Goal: Transaction & Acquisition: Purchase product/service

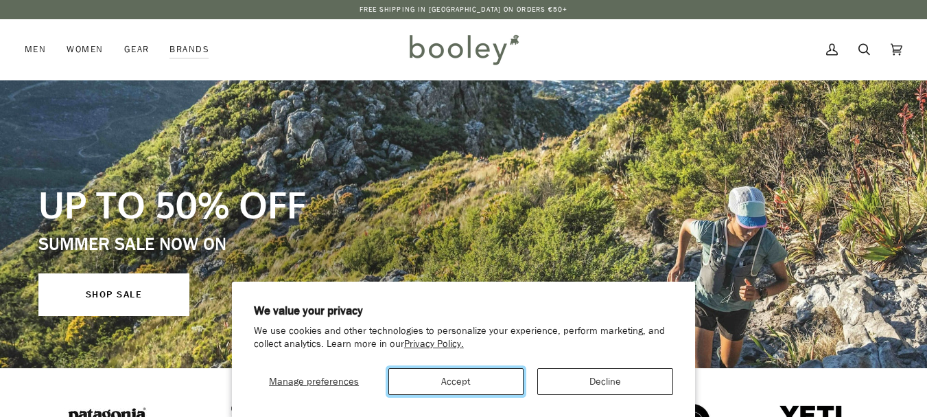
click at [472, 386] on button "Accept" at bounding box center [456, 381] width 136 height 27
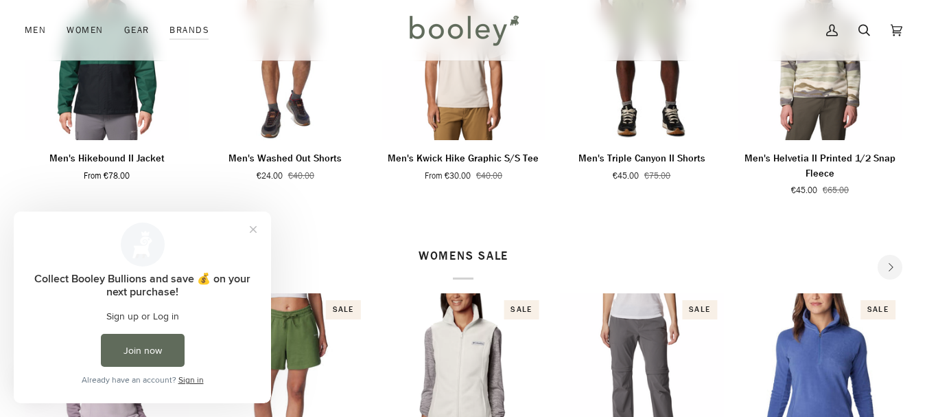
scroll to position [594, 0]
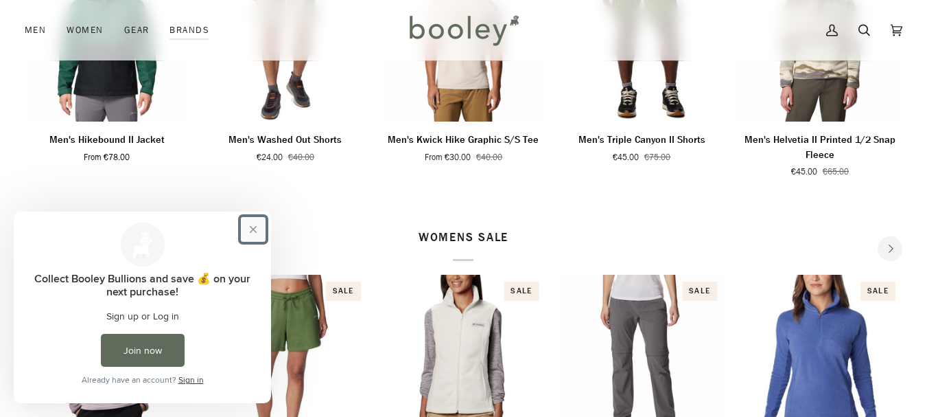
click at [252, 230] on button "Close prompt" at bounding box center [253, 229] width 25 height 25
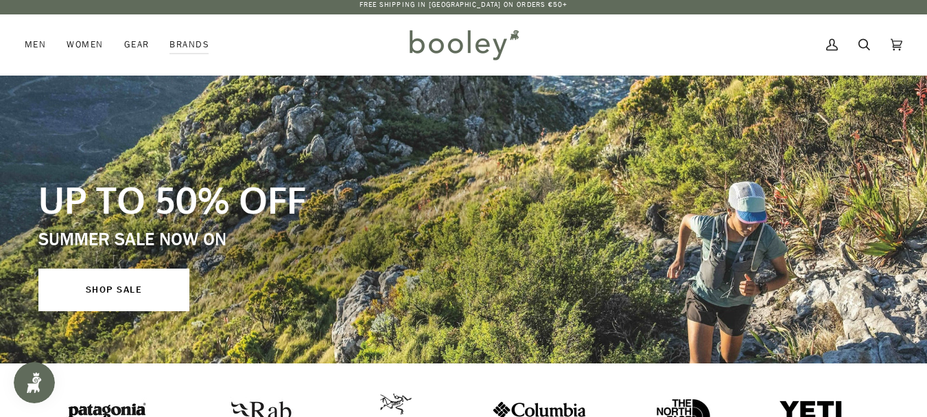
scroll to position [0, 0]
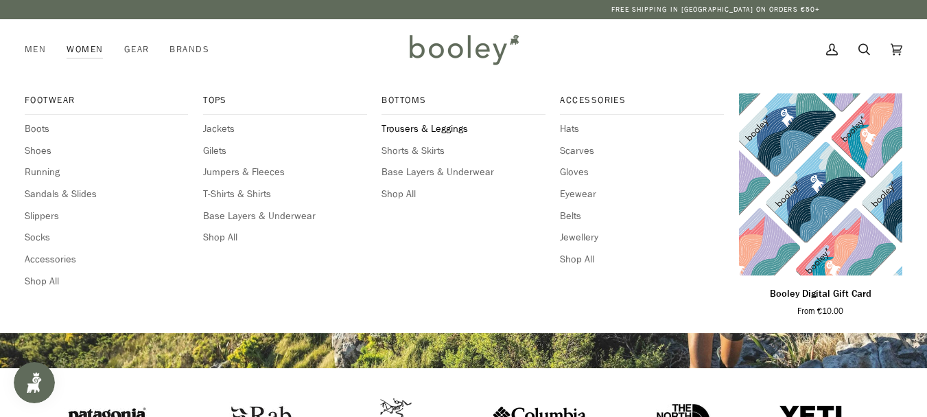
click at [406, 128] on span "Trousers & Leggings" at bounding box center [463, 128] width 163 height 15
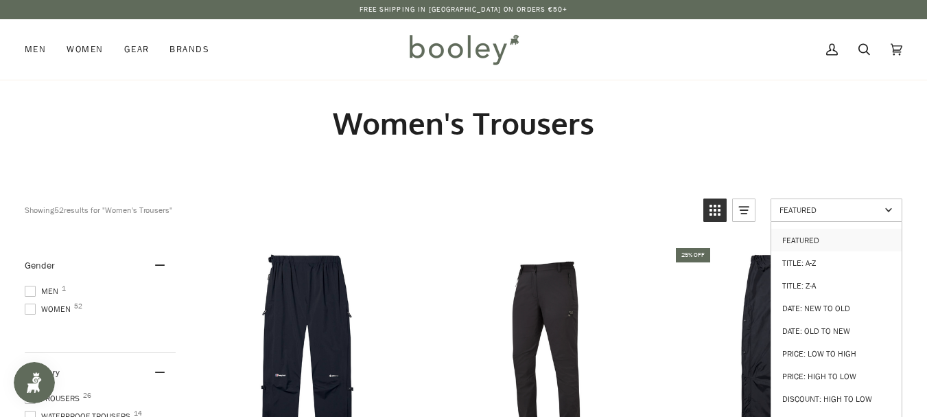
click at [856, 202] on link "Featured" at bounding box center [837, 209] width 132 height 23
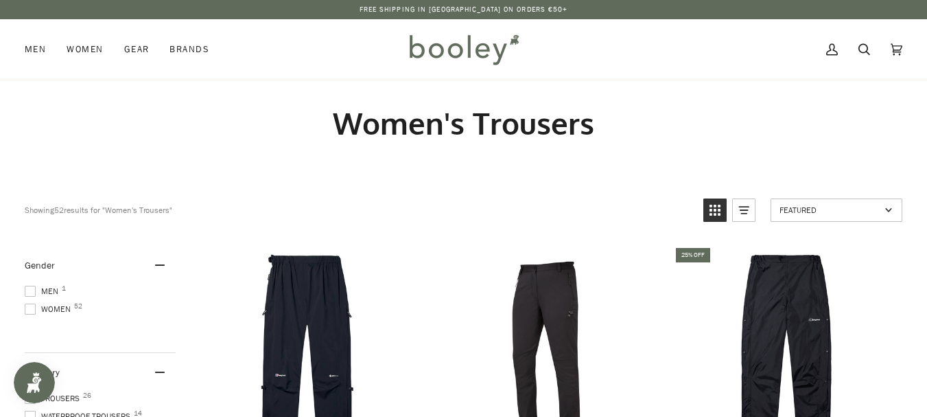
click at [890, 214] on link "Featured" at bounding box center [837, 209] width 132 height 23
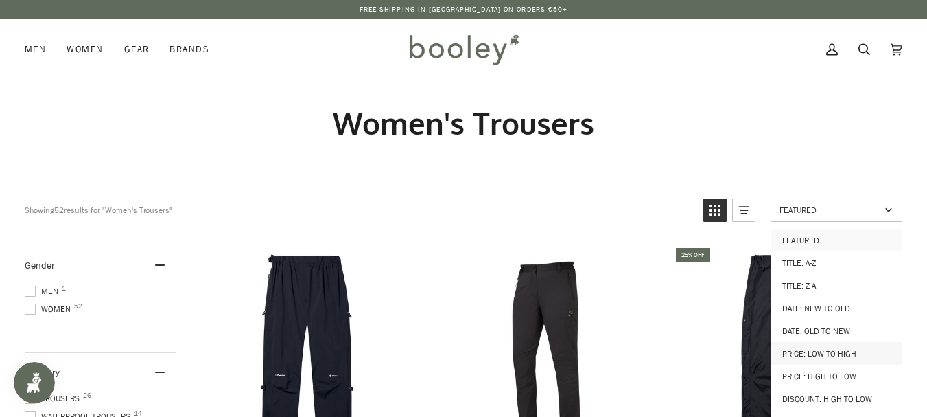
click at [827, 345] on link "Price: Low to High" at bounding box center [836, 353] width 130 height 23
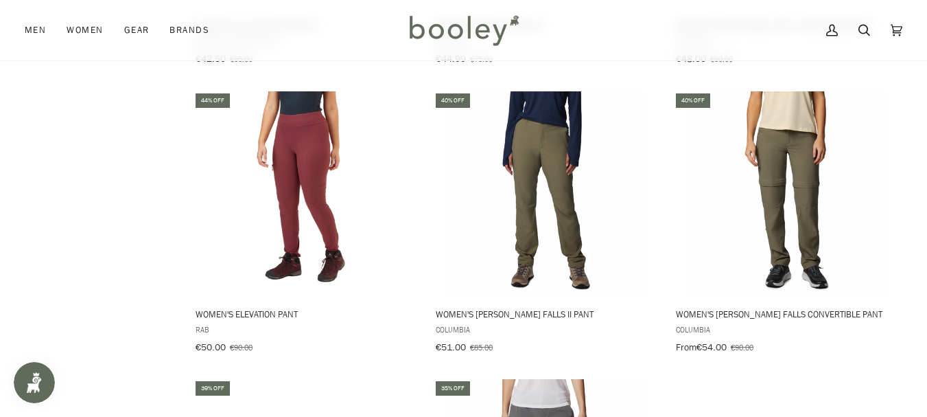
scroll to position [1329, 0]
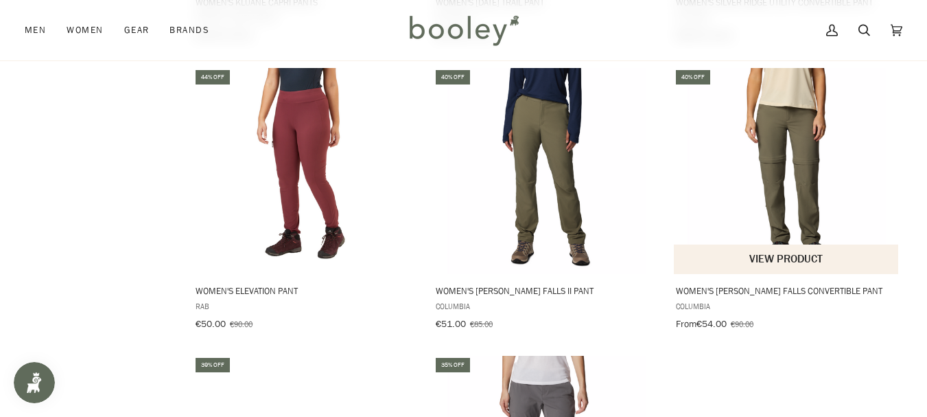
click at [806, 171] on img "Women's Leslie Falls Convertible Pant" at bounding box center [787, 171] width 206 height 206
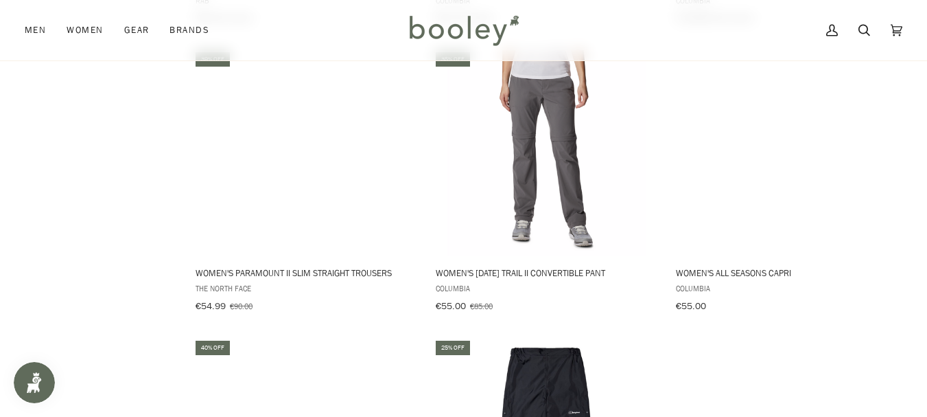
scroll to position [1653, 0]
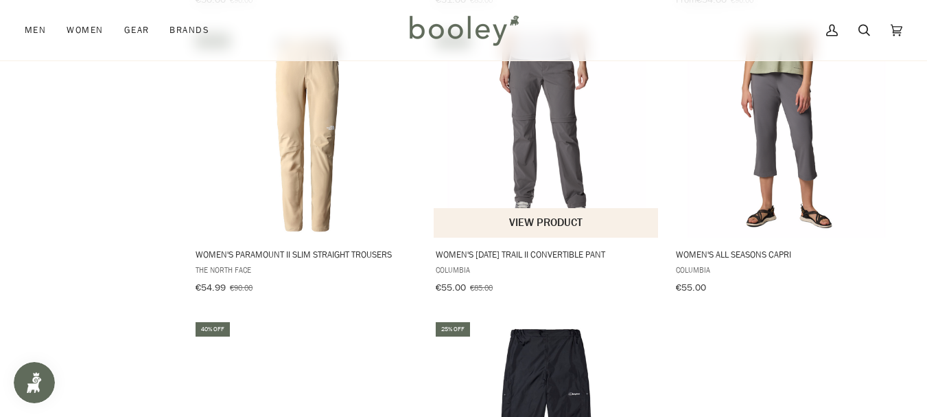
click at [567, 161] on img "Women's Saturday Trail II Convertible Pant" at bounding box center [546, 135] width 206 height 206
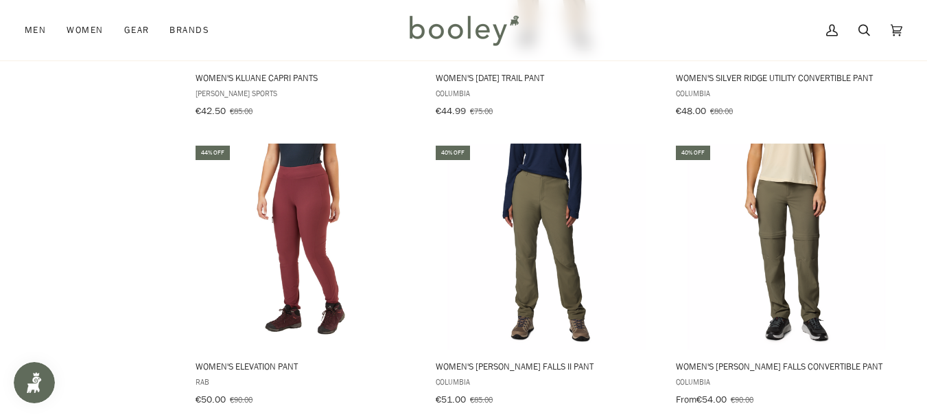
scroll to position [1292, 0]
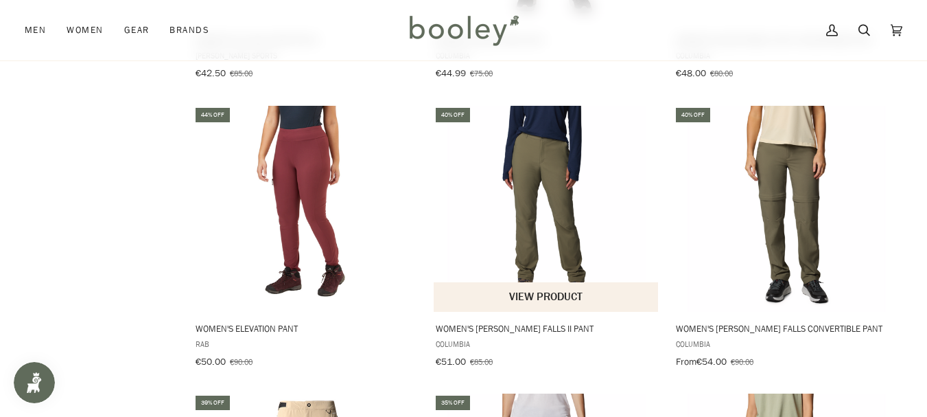
click at [566, 261] on img "Women's Leslie Falls II Pant" at bounding box center [546, 209] width 206 height 206
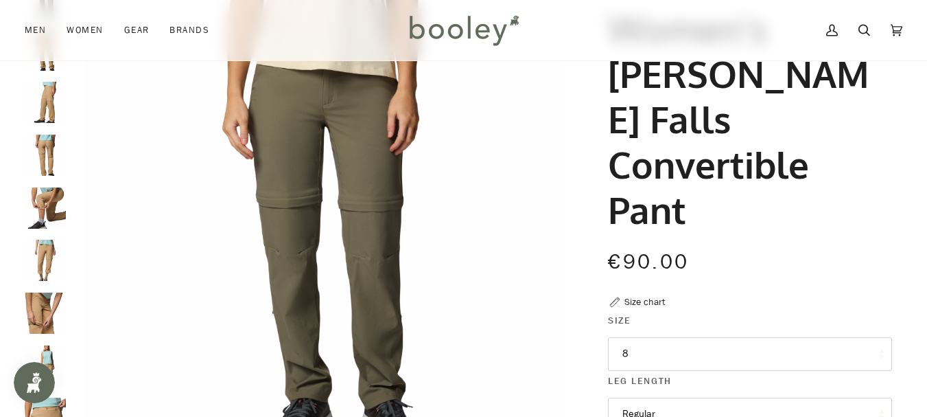
scroll to position [173, 0]
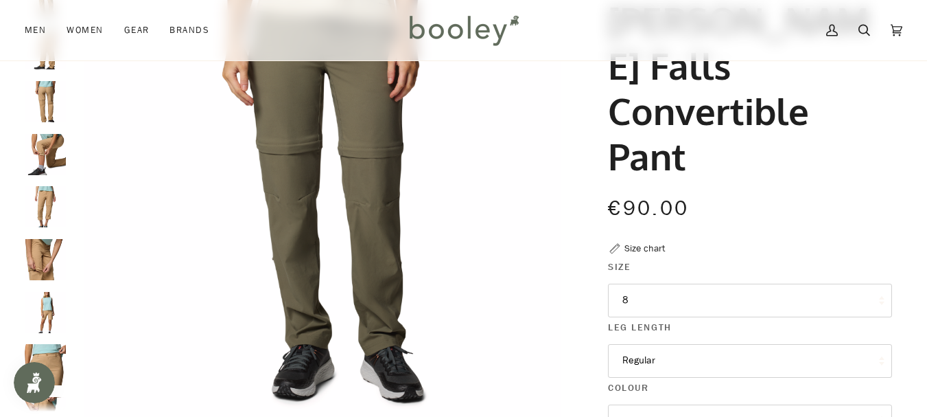
click at [728, 283] on button "8" at bounding box center [750, 300] width 284 height 34
click at [718, 192] on div "€90.00 Sale • Save" at bounding box center [750, 216] width 284 height 49
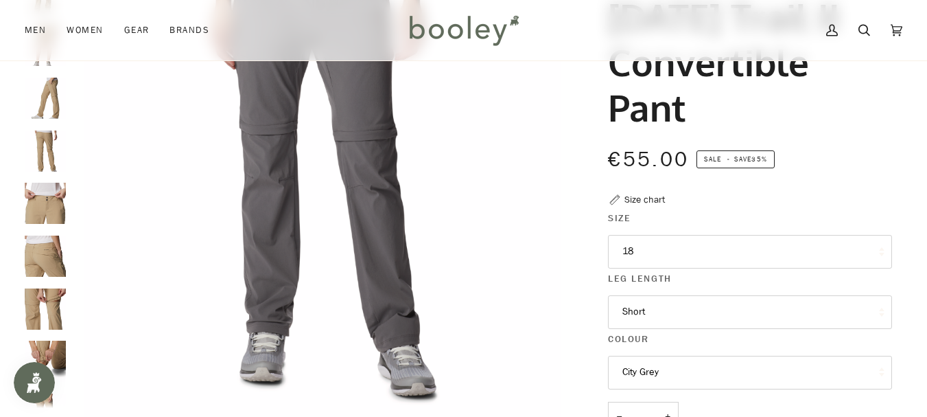
scroll to position [328, 0]
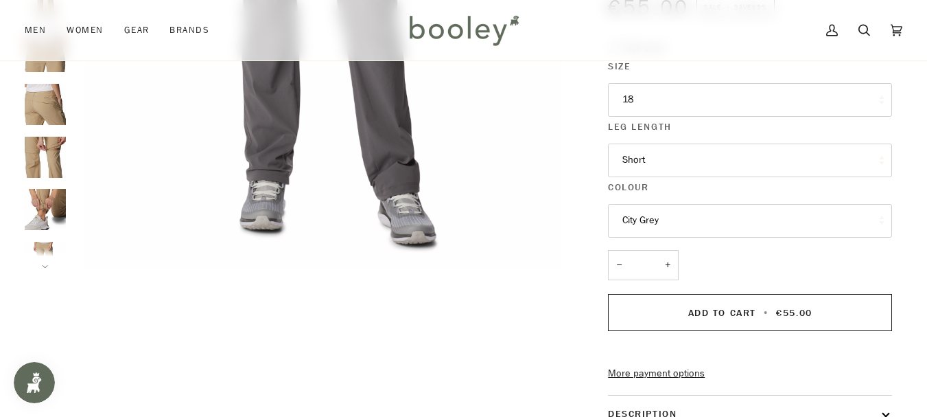
click at [825, 111] on button "18" at bounding box center [750, 100] width 284 height 34
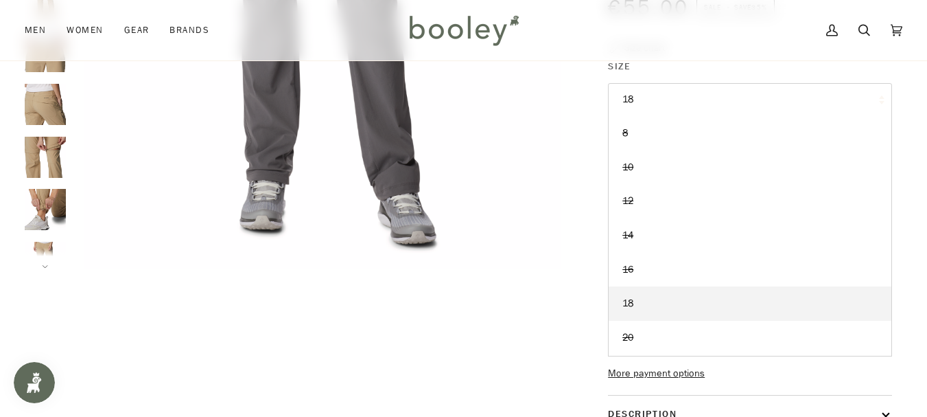
click at [822, 103] on button "18" at bounding box center [750, 100] width 284 height 34
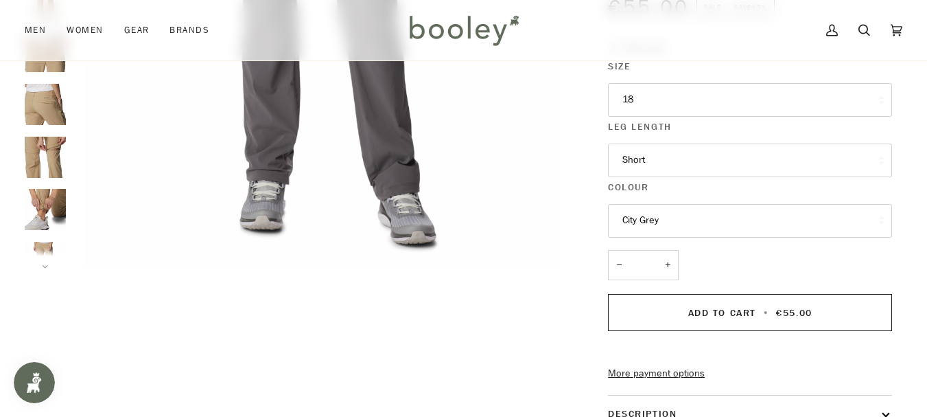
click at [712, 93] on button "18" at bounding box center [750, 100] width 284 height 34
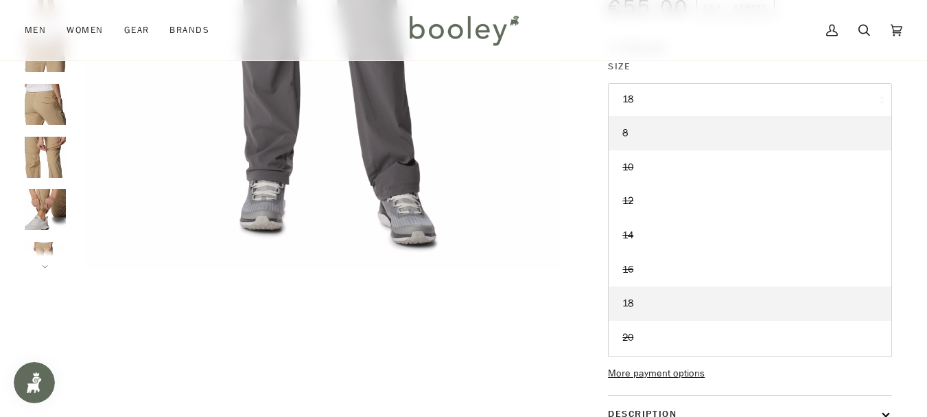
click at [679, 141] on link "8" at bounding box center [750, 133] width 283 height 34
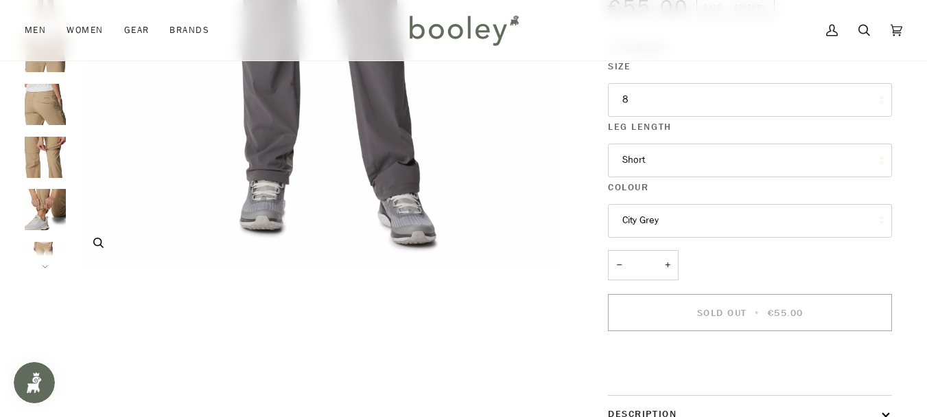
click at [557, 132] on img "Columbia Women's Saturday Trail II Convertible Pant City Grey - Booley Galway" at bounding box center [323, 18] width 500 height 500
click at [660, 160] on button "Short" at bounding box center [750, 160] width 284 height 34
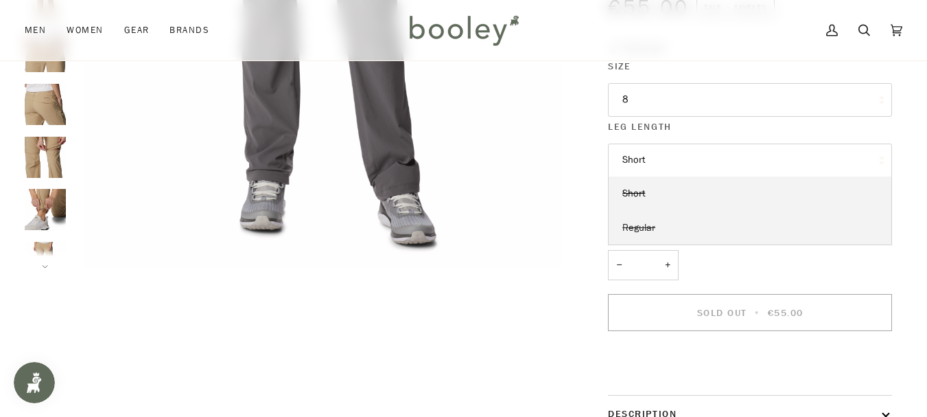
click at [636, 229] on span "Regular" at bounding box center [639, 227] width 33 height 13
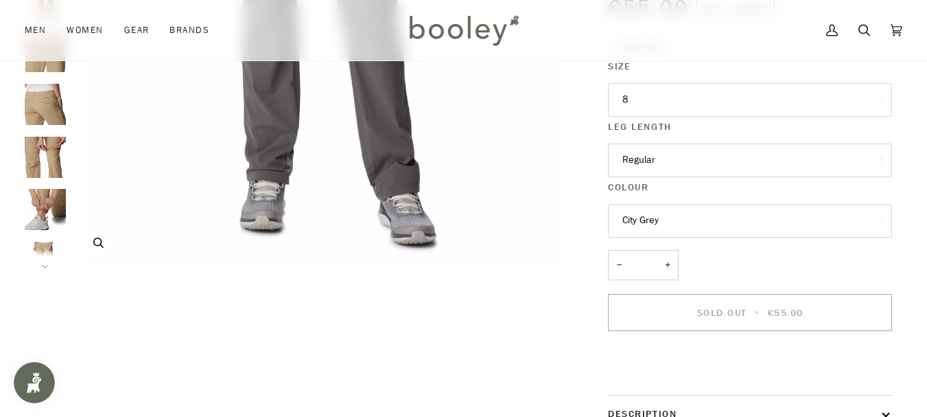
click at [531, 229] on img "Columbia Women's Saturday Trail II Convertible Pant City Grey - Booley Galway" at bounding box center [323, 18] width 500 height 500
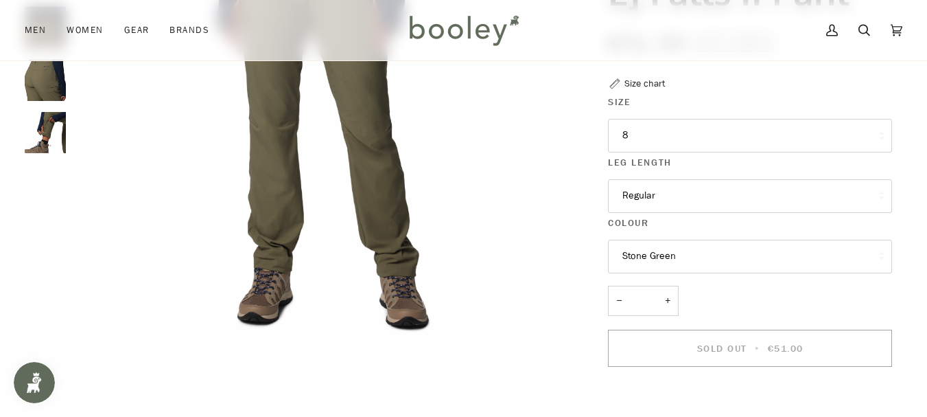
scroll to position [163, 0]
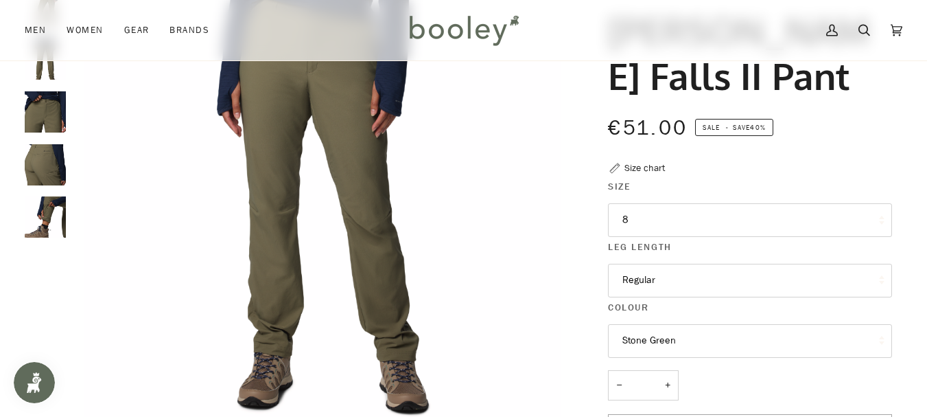
click at [776, 264] on button "Regular" at bounding box center [750, 281] width 284 height 34
click at [488, 237] on img "Columbia Women's Leslie Falls II Pant Stone Green - Booley Galway" at bounding box center [323, 183] width 500 height 500
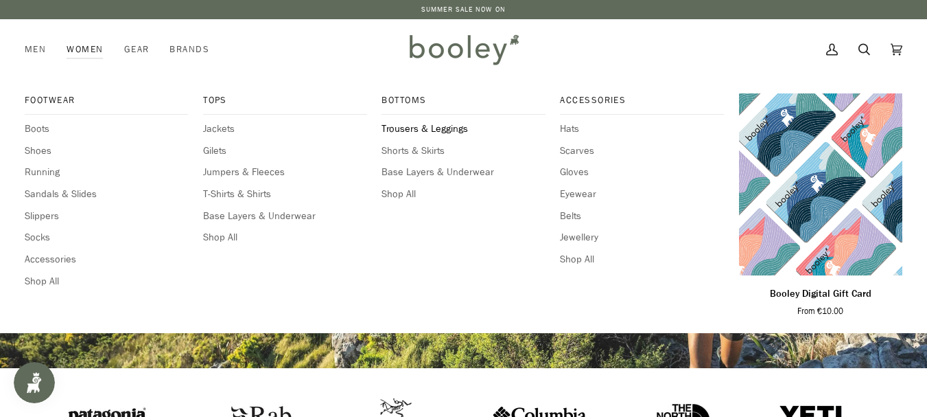
click at [400, 124] on span "Trousers & Leggings" at bounding box center [463, 128] width 163 height 15
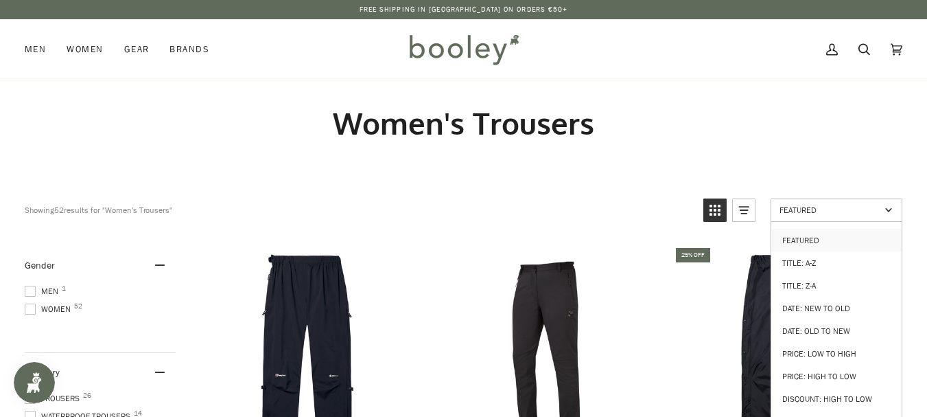
click at [868, 206] on span "Featured" at bounding box center [830, 210] width 101 height 12
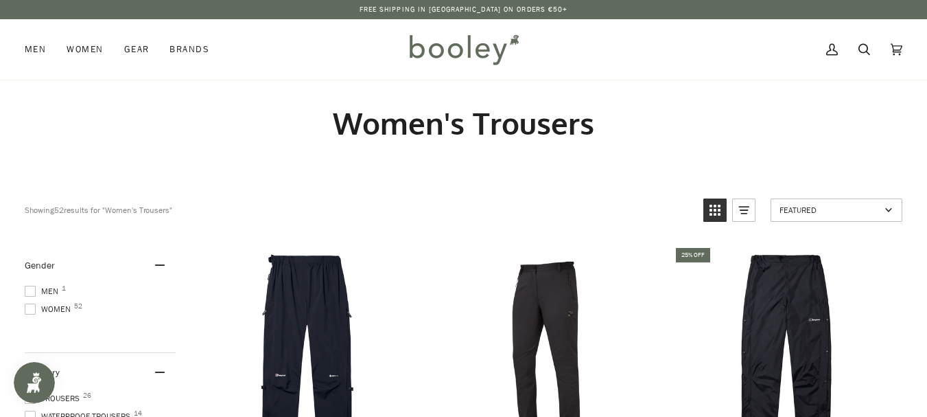
click at [868, 206] on span "Featured" at bounding box center [830, 210] width 101 height 12
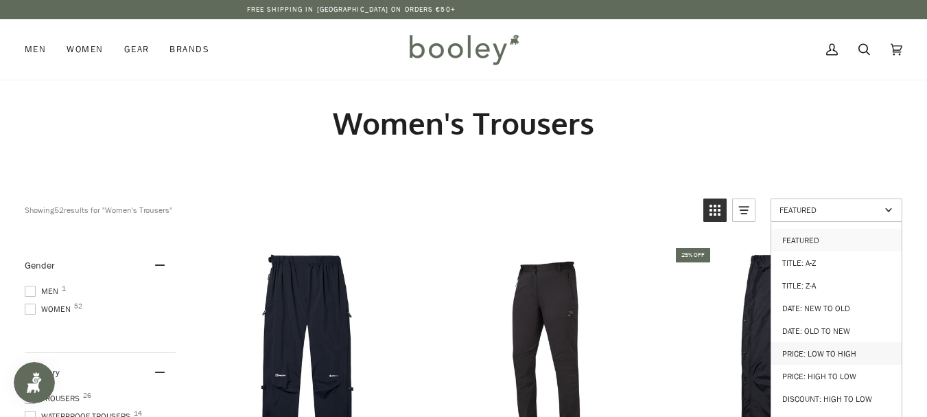
click at [841, 342] on link "Price: Low to High" at bounding box center [836, 353] width 130 height 23
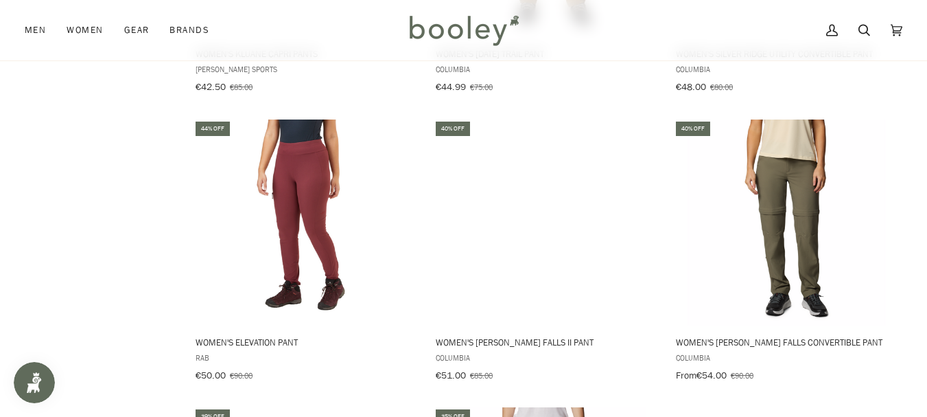
scroll to position [1259, 0]
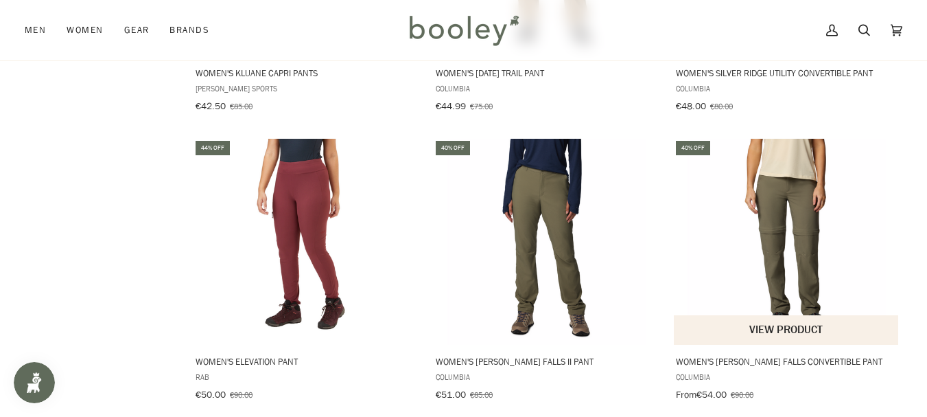
click at [820, 216] on img "Women's Leslie Falls Convertible Pant" at bounding box center [787, 242] width 206 height 206
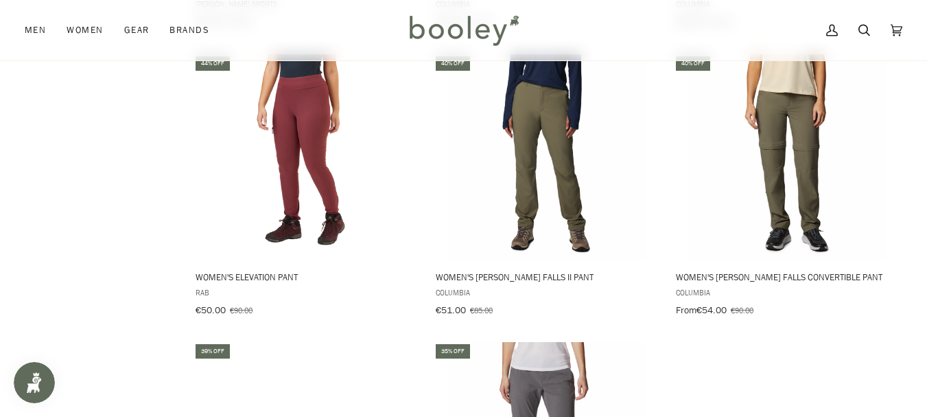
scroll to position [1409, 0]
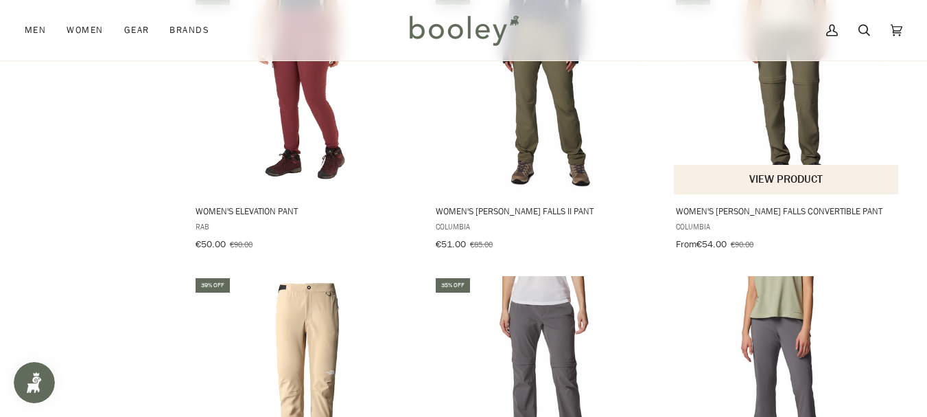
click at [762, 207] on span "Women's Leslie Falls Convertible Pant" at bounding box center [787, 211] width 222 height 12
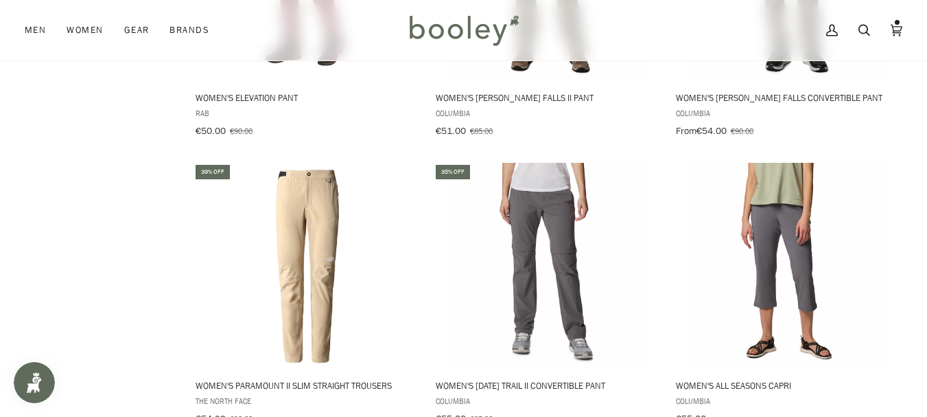
scroll to position [1559, 0]
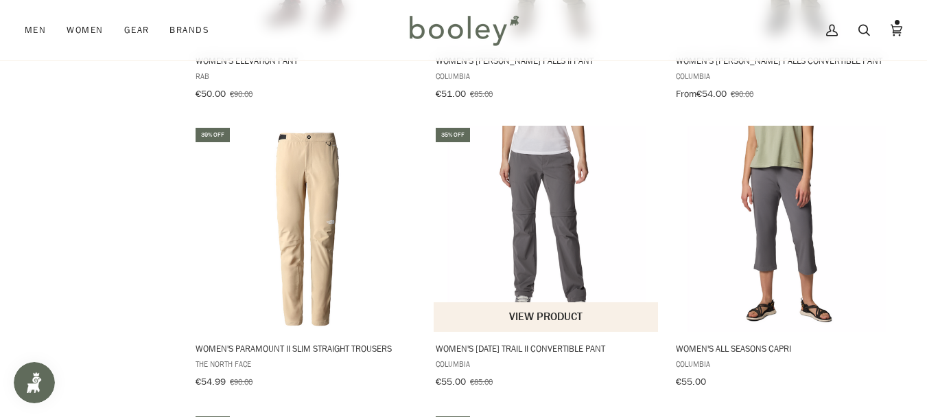
click at [555, 267] on img "Women's Saturday Trail II Convertible Pant" at bounding box center [546, 229] width 206 height 206
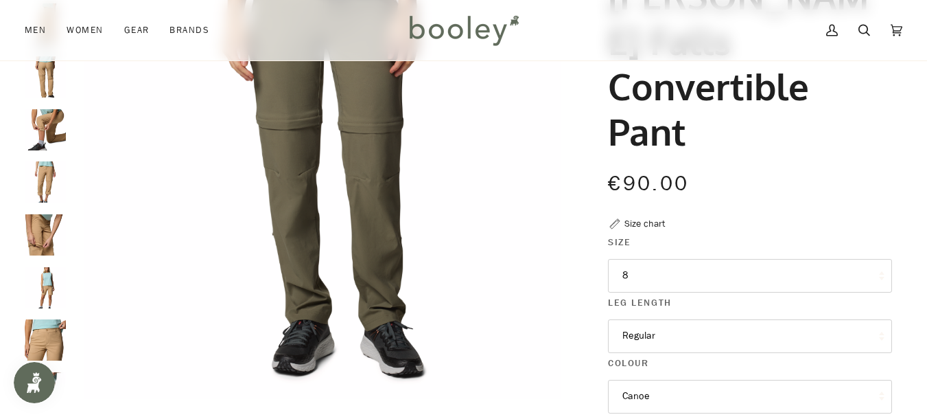
drag, startPoint x: 0, startPoint y: 0, endPoint x: 937, endPoint y: 152, distance: 949.2
click at [511, 281] on img "Columbia Women's Leslie Falls Convertible Pant Stone Green - Booley Galway" at bounding box center [323, 148] width 500 height 500
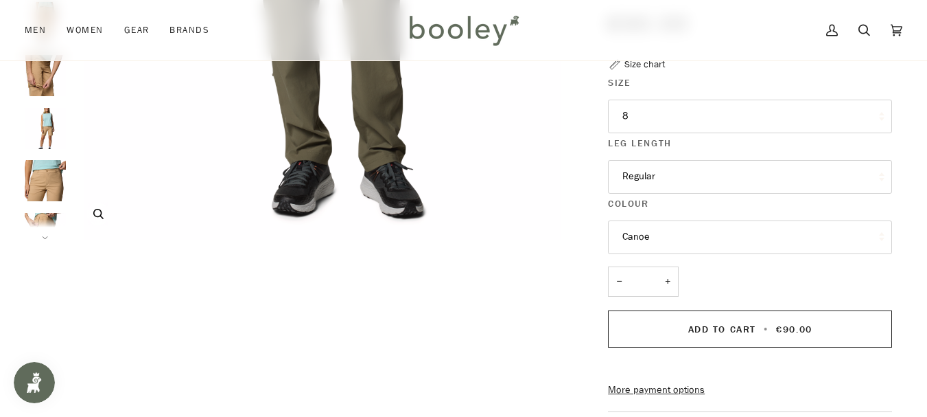
scroll to position [329, 0]
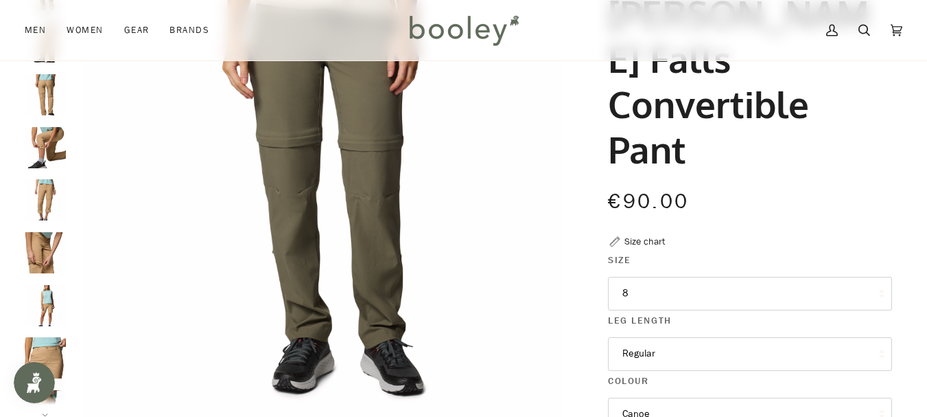
scroll to position [309, 0]
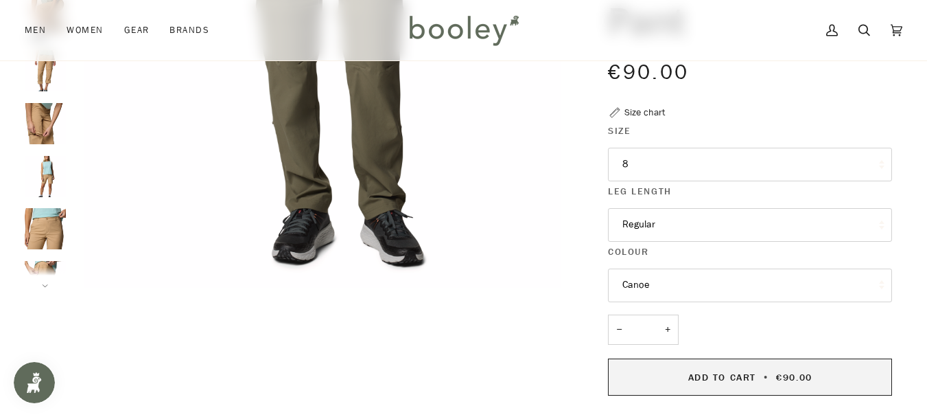
click at [782, 371] on span "€90.00" at bounding box center [794, 377] width 36 height 13
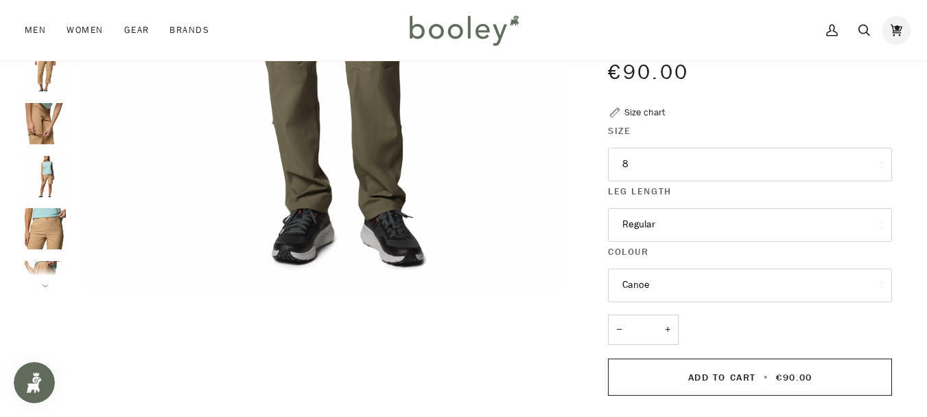
click at [902, 27] on icon at bounding box center [897, 31] width 12 height 12
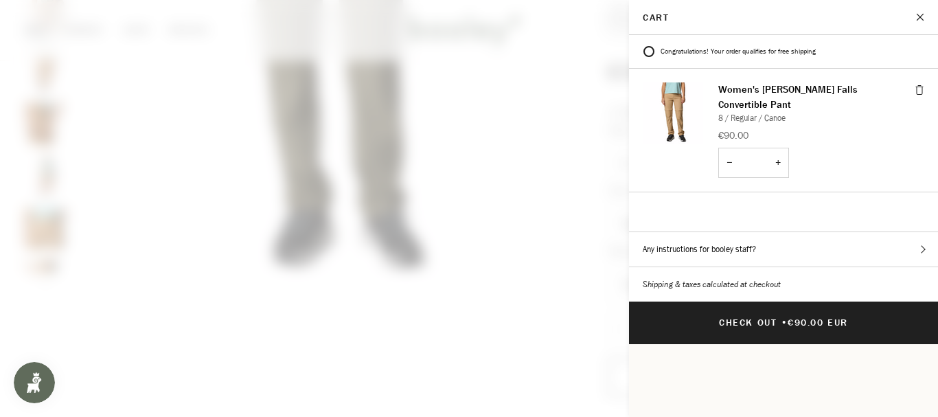
click at [918, 20] on button "Close" at bounding box center [920, 17] width 34 height 34
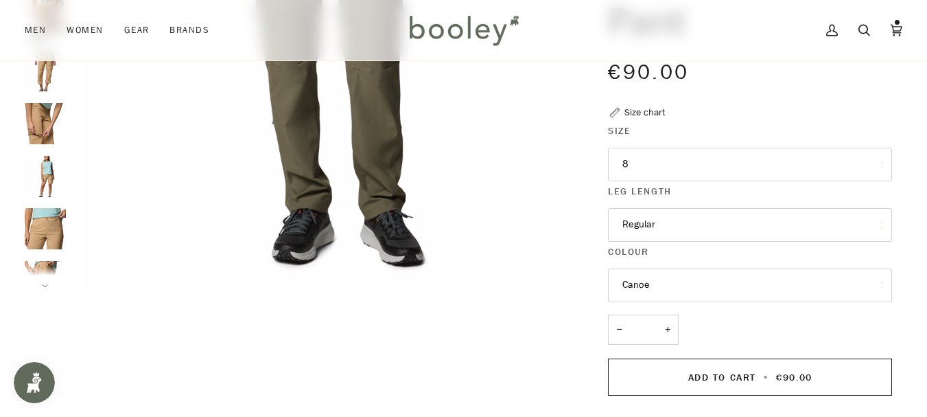
click at [688, 208] on button "Regular" at bounding box center [750, 225] width 284 height 34
